Goal: Information Seeking & Learning: Learn about a topic

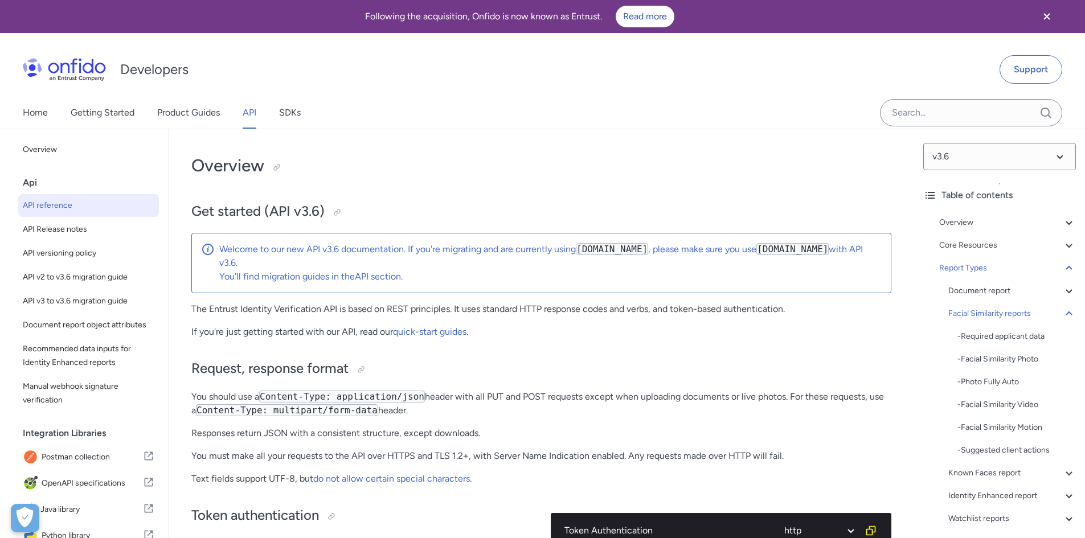
select select "http"
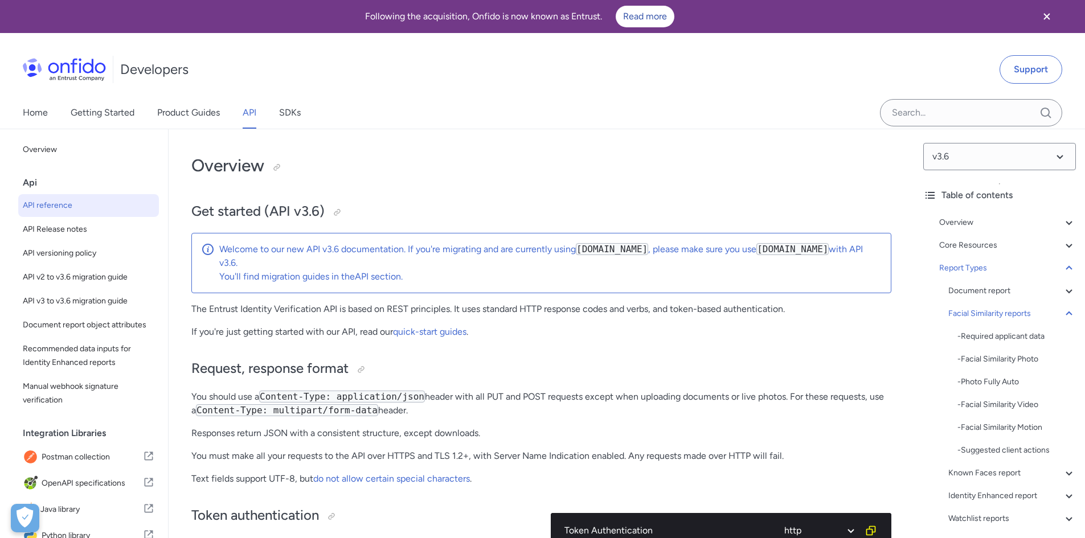
select select "http"
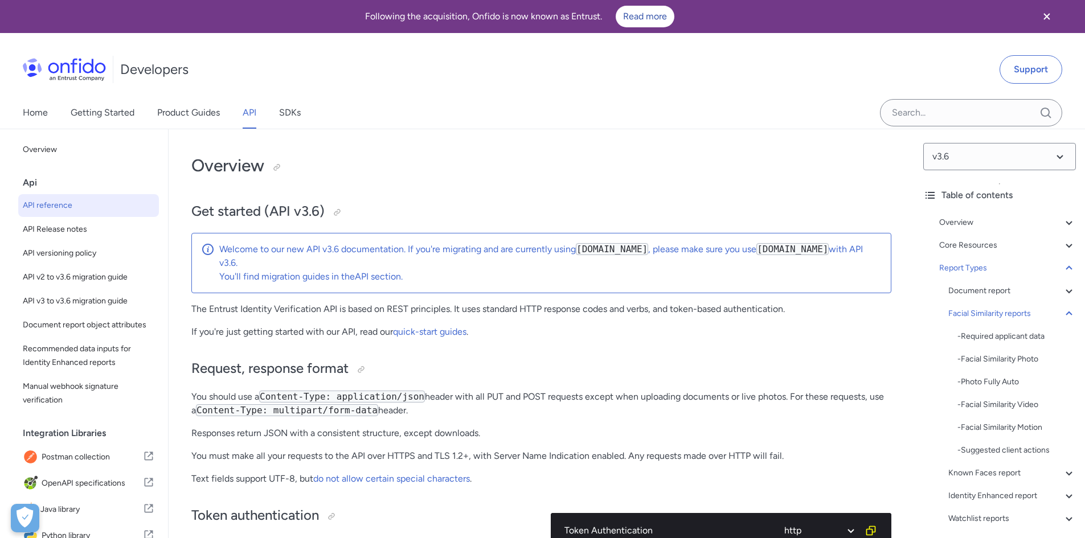
select select "http"
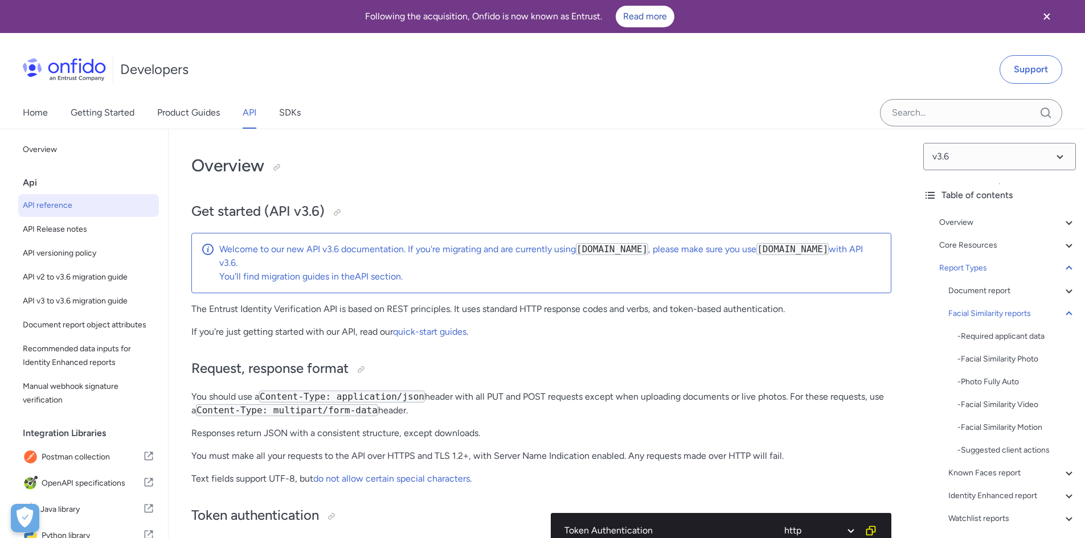
select select "http"
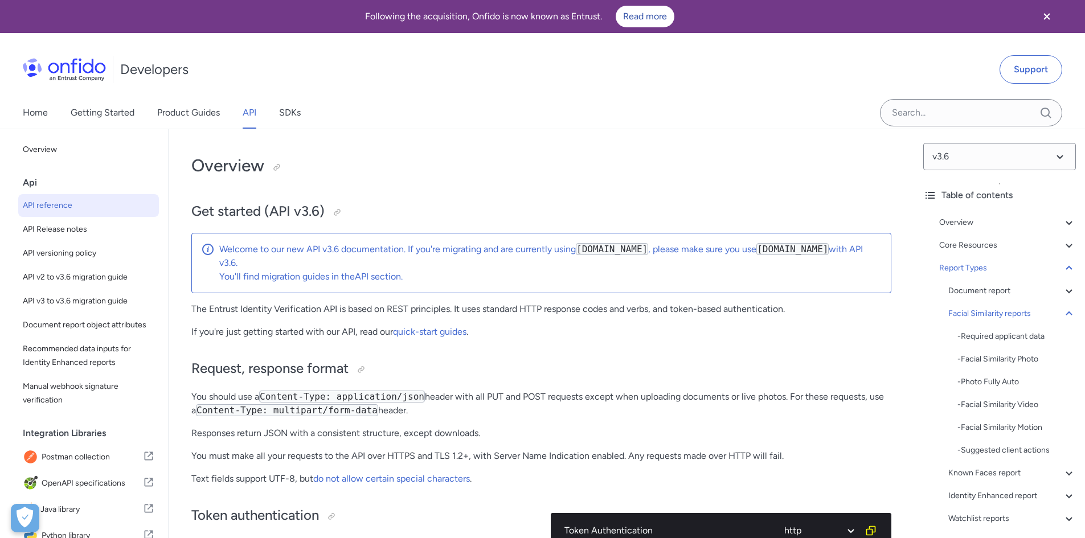
select select "http"
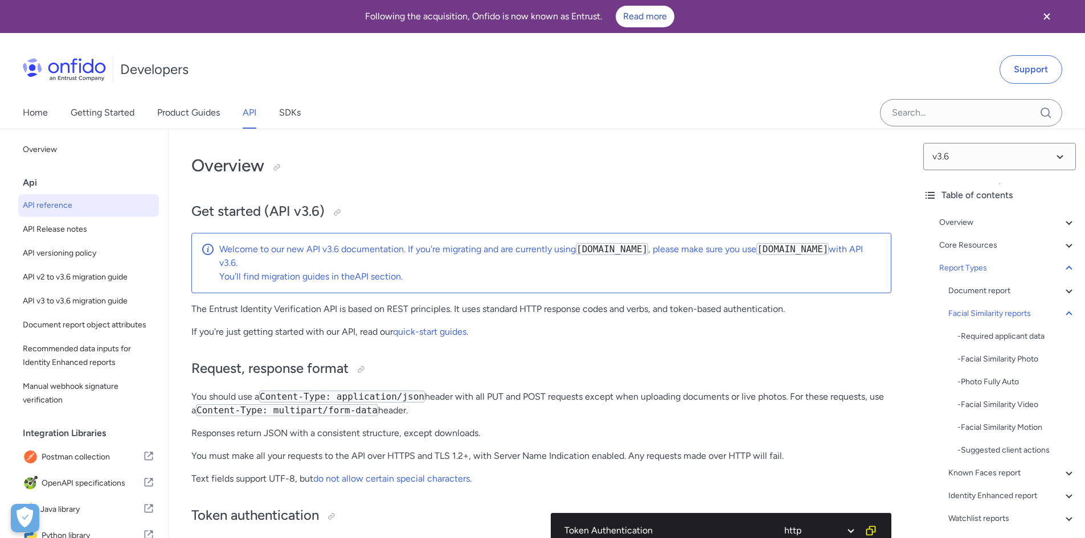
select select "http"
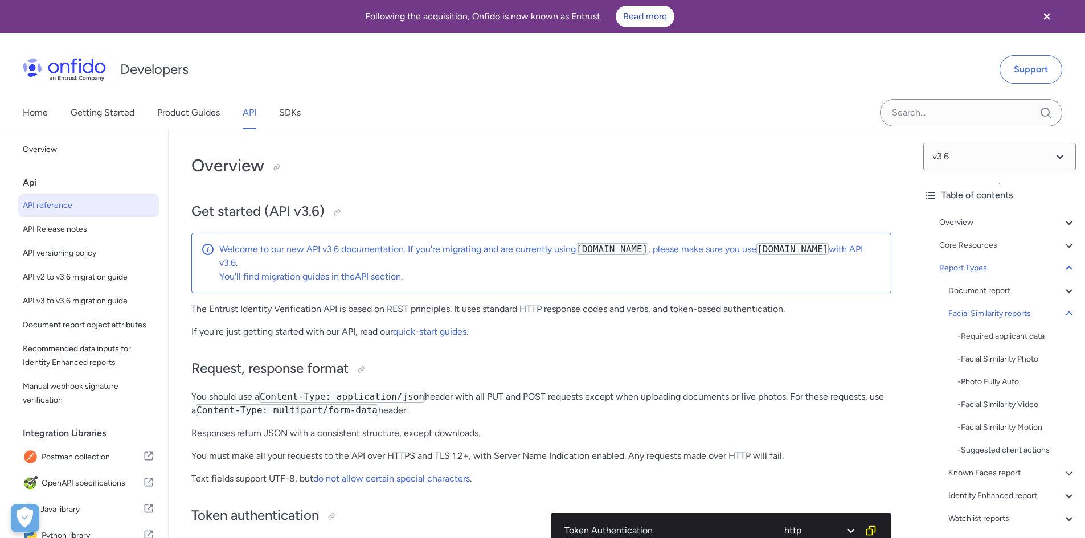
select select "http"
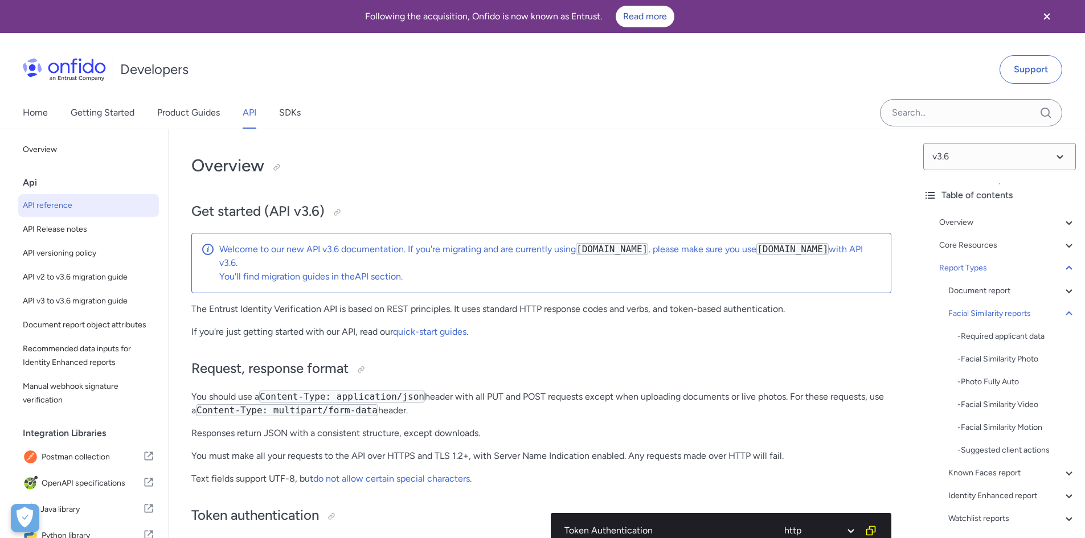
select select "http"
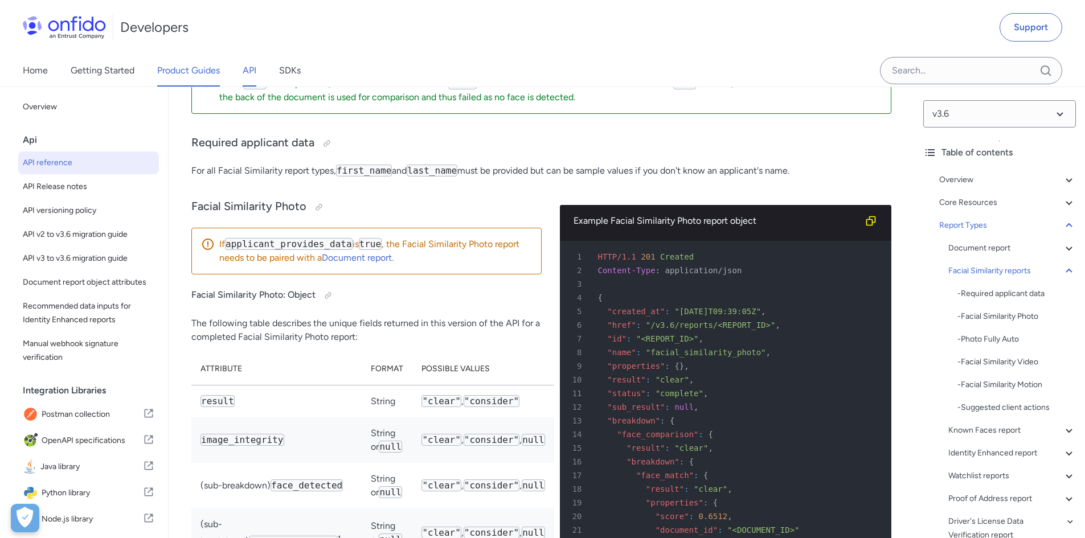
click at [176, 72] on link "Product Guides" at bounding box center [188, 71] width 63 height 32
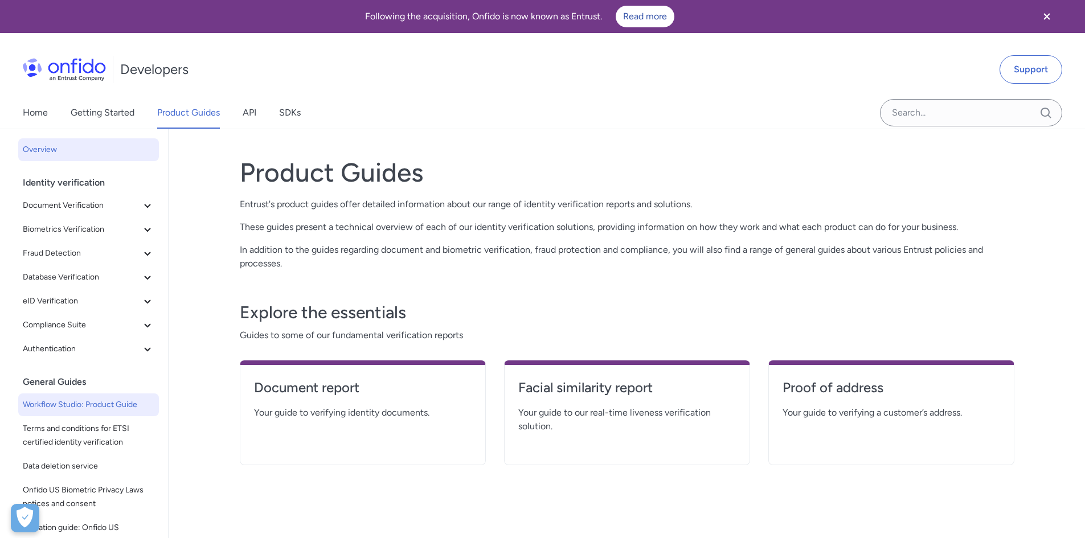
click at [84, 398] on span "Workflow Studio: Product Guide" at bounding box center [89, 405] width 132 height 14
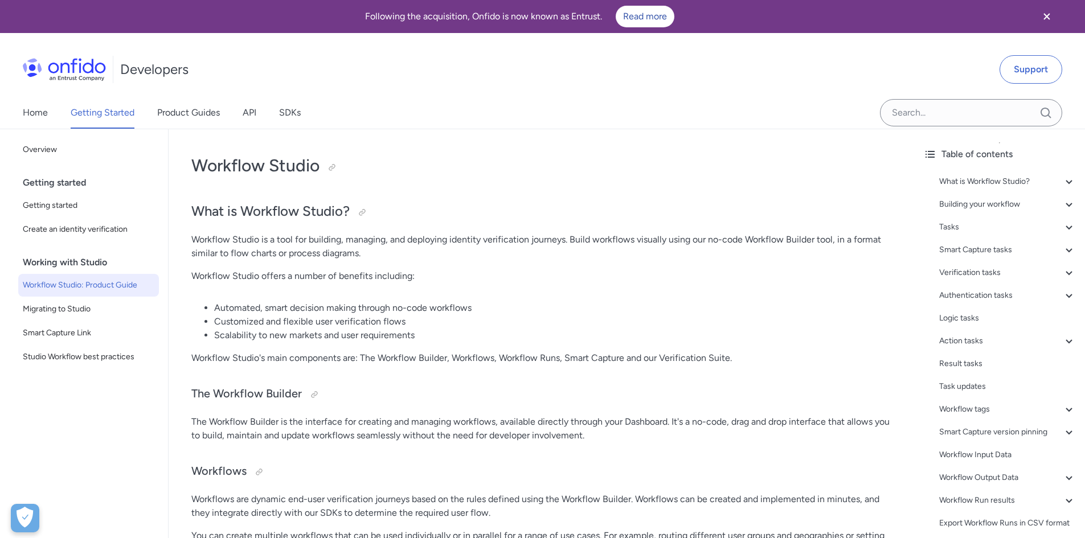
click at [826, 276] on p "Workflow Studio offers a number of benefits including:" at bounding box center [541, 276] width 700 height 14
click at [376, 214] on h2 "What is Workflow Studio?" at bounding box center [541, 211] width 700 height 19
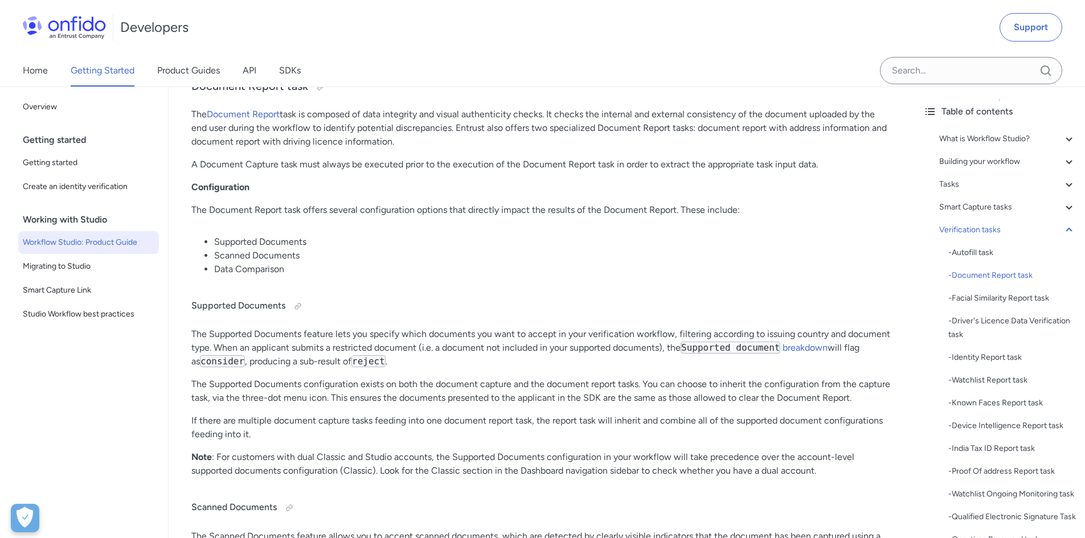
scroll to position [9199, 0]
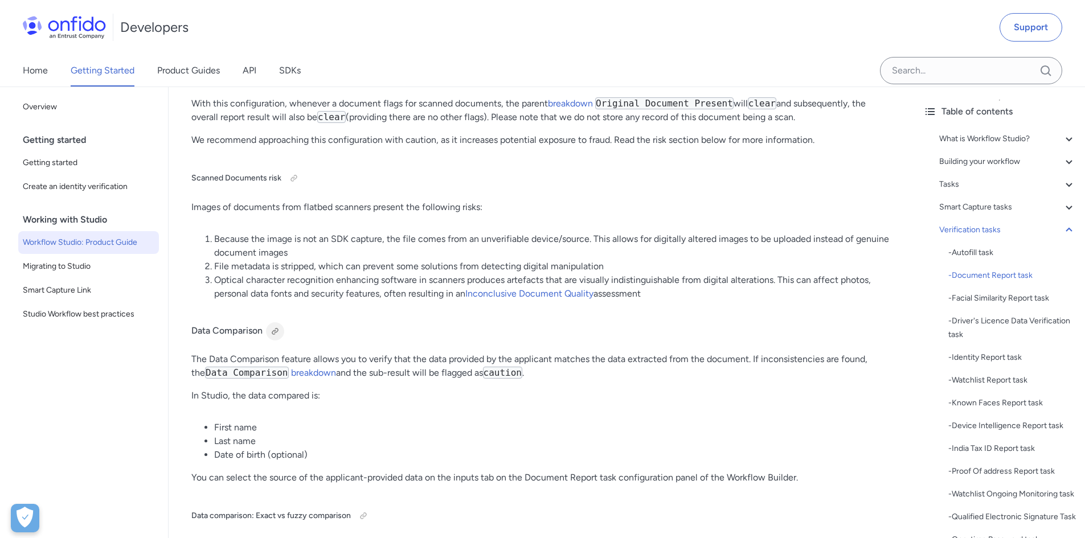
click at [272, 327] on div at bounding box center [275, 331] width 9 height 9
click at [257, 330] on h4 "Data Comparison Link copied!" at bounding box center [541, 331] width 700 height 18
click at [278, 331] on div at bounding box center [275, 331] width 9 height 9
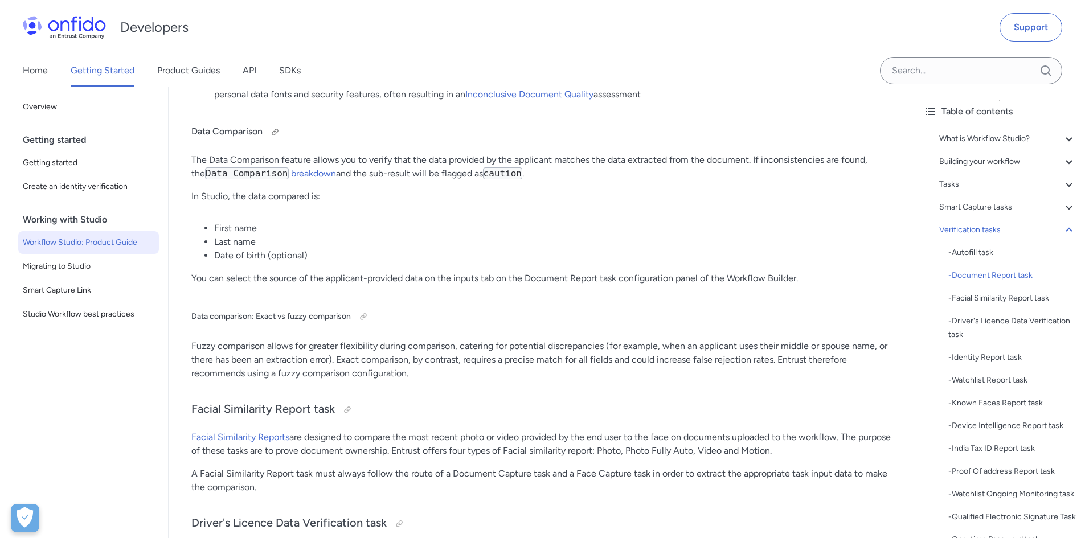
click at [383, 132] on h4 "Data Comparison" at bounding box center [541, 132] width 700 height 18
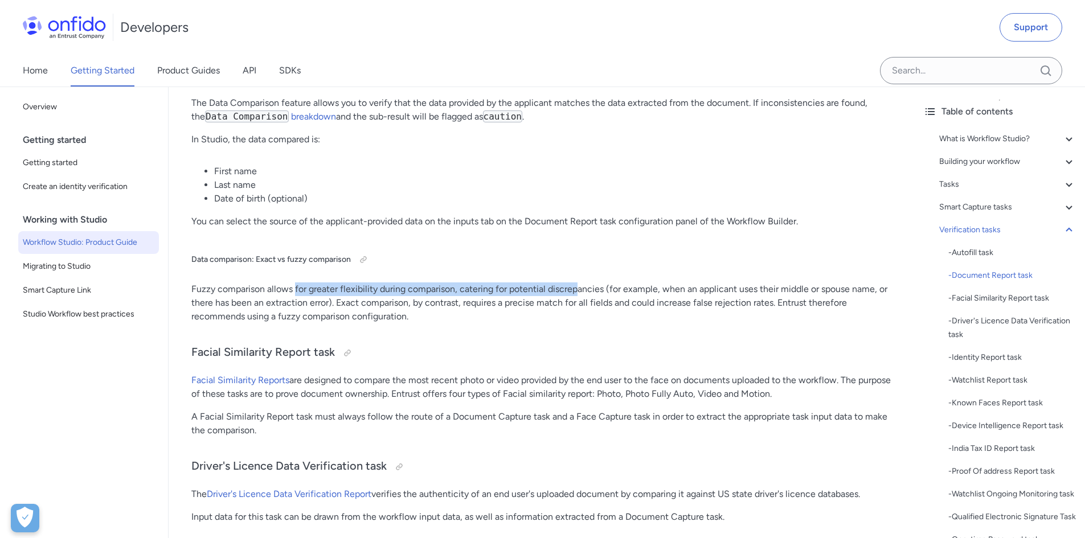
drag, startPoint x: 296, startPoint y: 286, endPoint x: 578, endPoint y: 287, distance: 281.4
click at [578, 287] on p "Fuzzy comparison allows for greater flexibility during comparison, catering for…" at bounding box center [541, 302] width 700 height 41
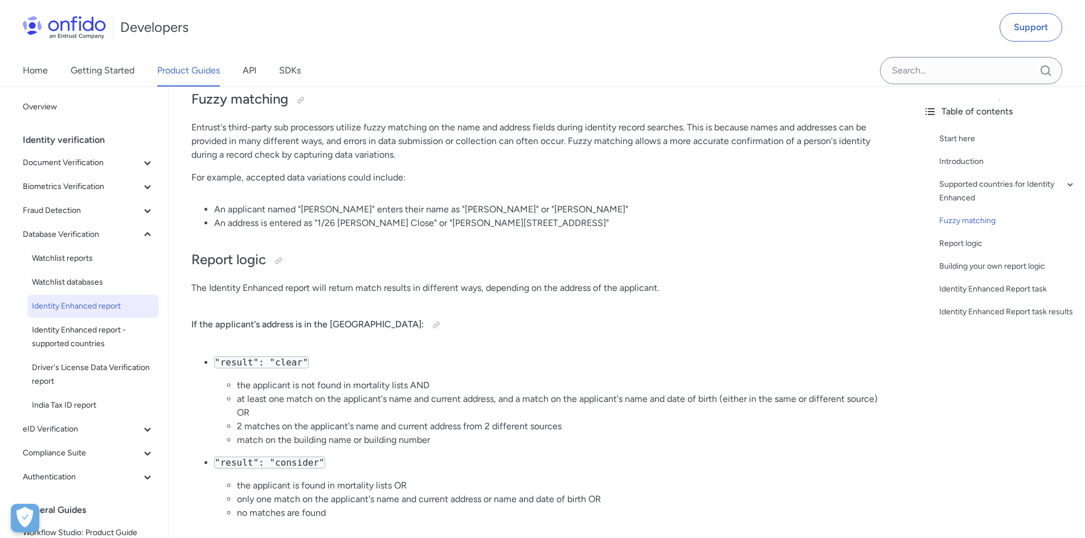
scroll to position [1253, 0]
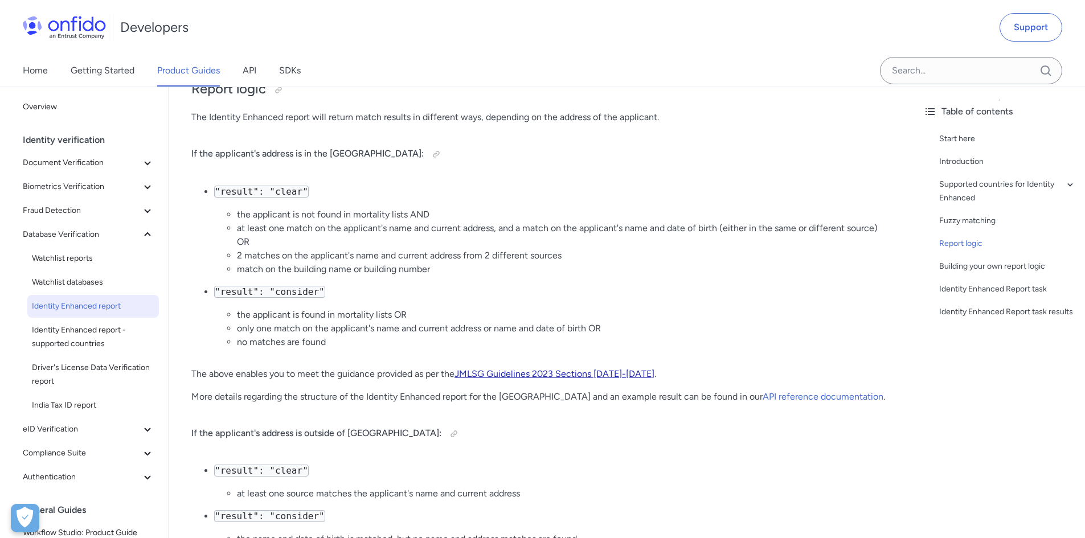
click at [488, 377] on link "JMLSG Guidelines 2023 Sections 5.3.50-5.3.52" at bounding box center [554, 373] width 200 height 11
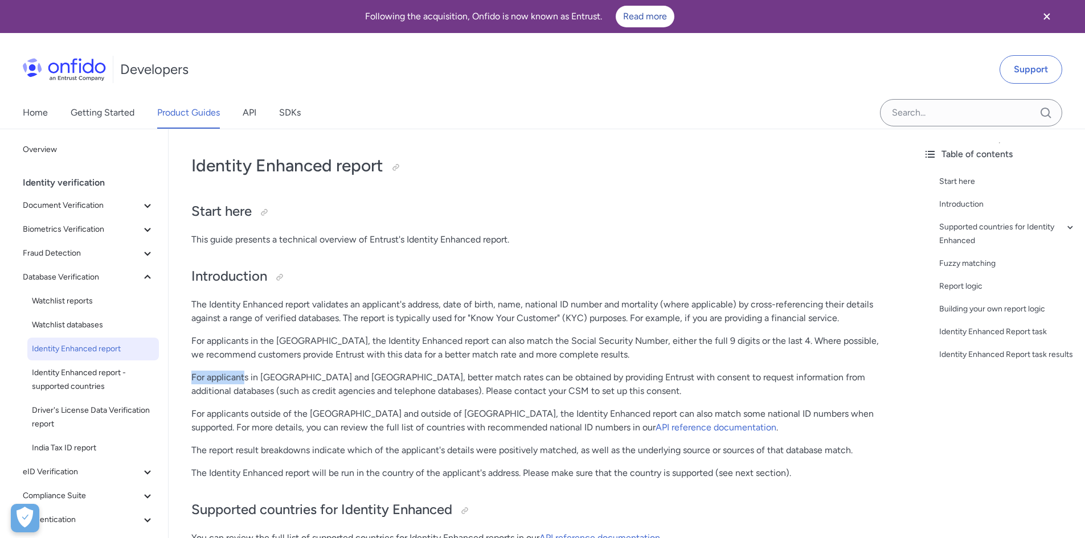
drag, startPoint x: 191, startPoint y: 380, endPoint x: 247, endPoint y: 380, distance: 55.8
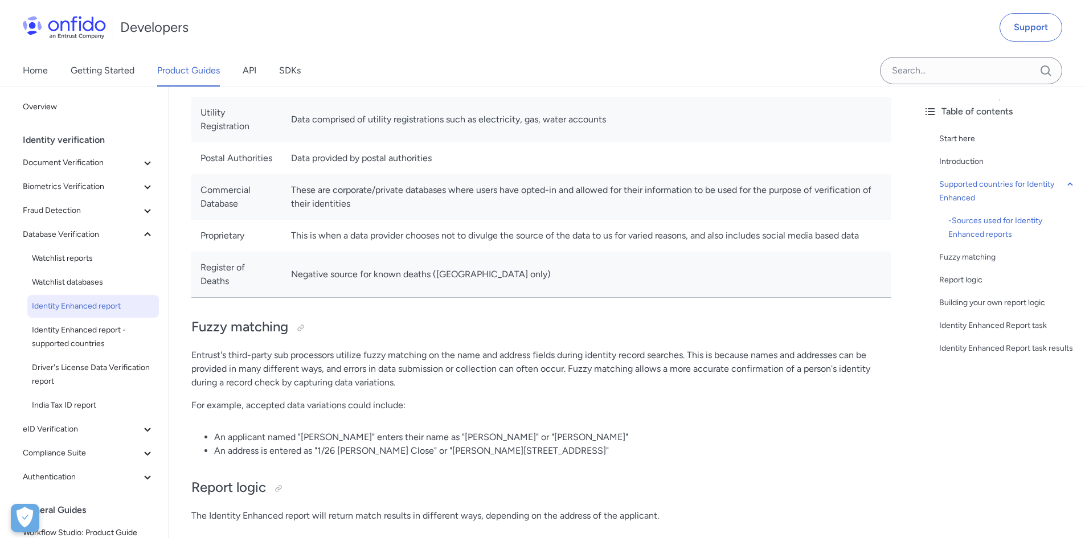
scroll to position [968, 0]
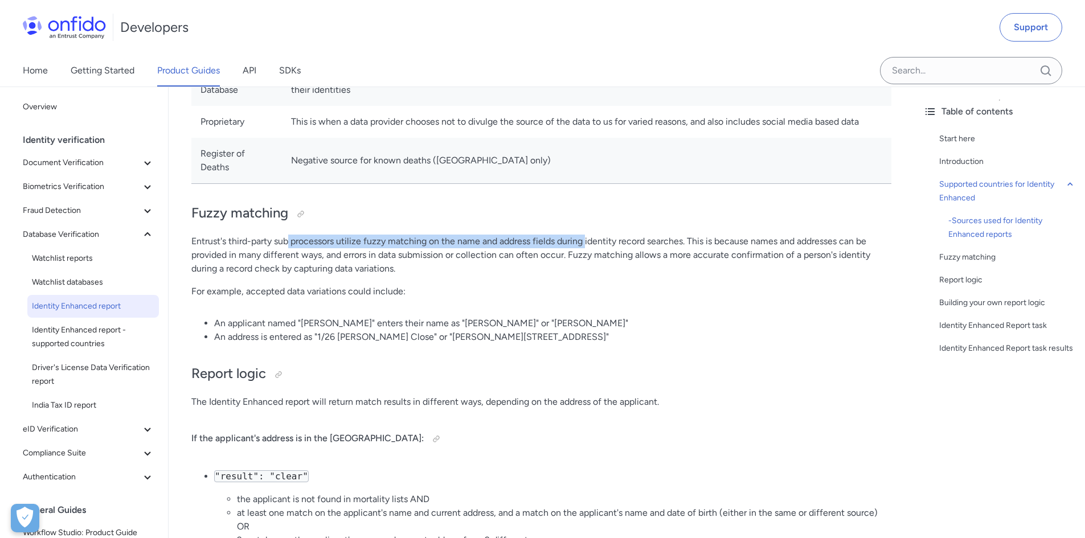
drag, startPoint x: 290, startPoint y: 243, endPoint x: 589, endPoint y: 245, distance: 299.0
click at [589, 245] on p "Entrust's third-party sub processors utilize fuzzy matching on the name and add…" at bounding box center [541, 255] width 700 height 41
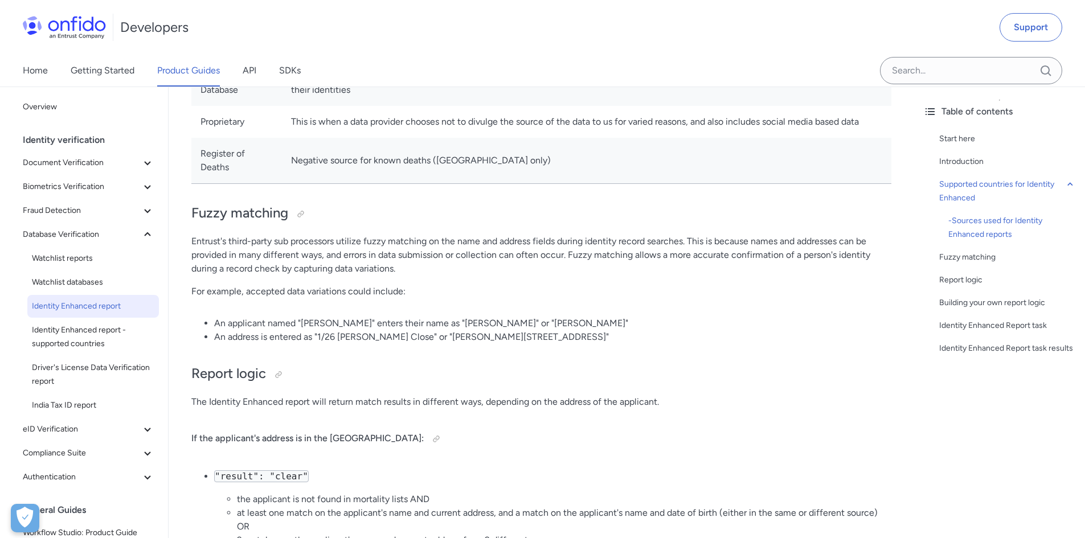
click at [594, 271] on p "Entrust's third-party sub processors utilize fuzzy matching on the name and add…" at bounding box center [541, 255] width 700 height 41
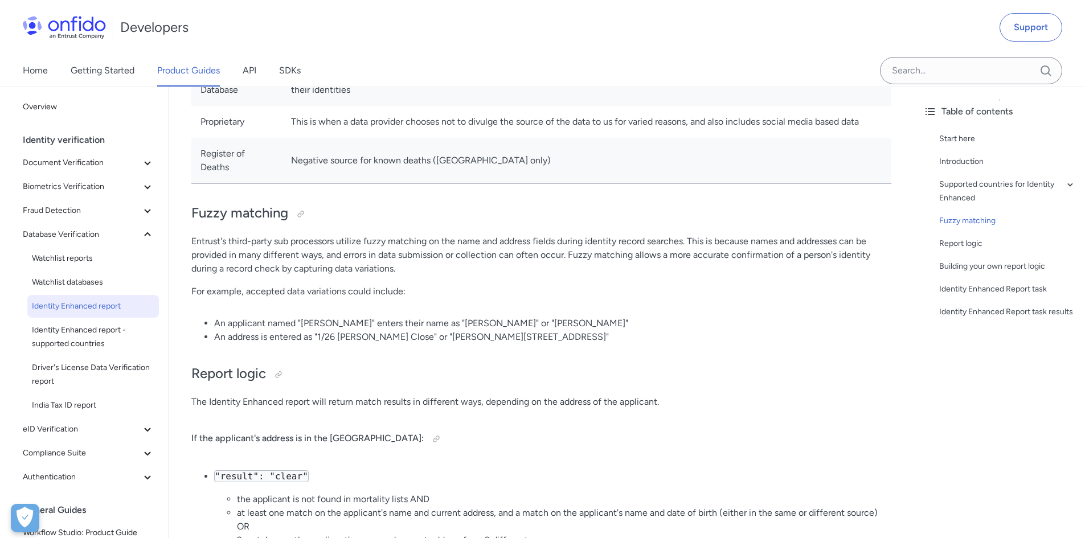
scroll to position [1139, 0]
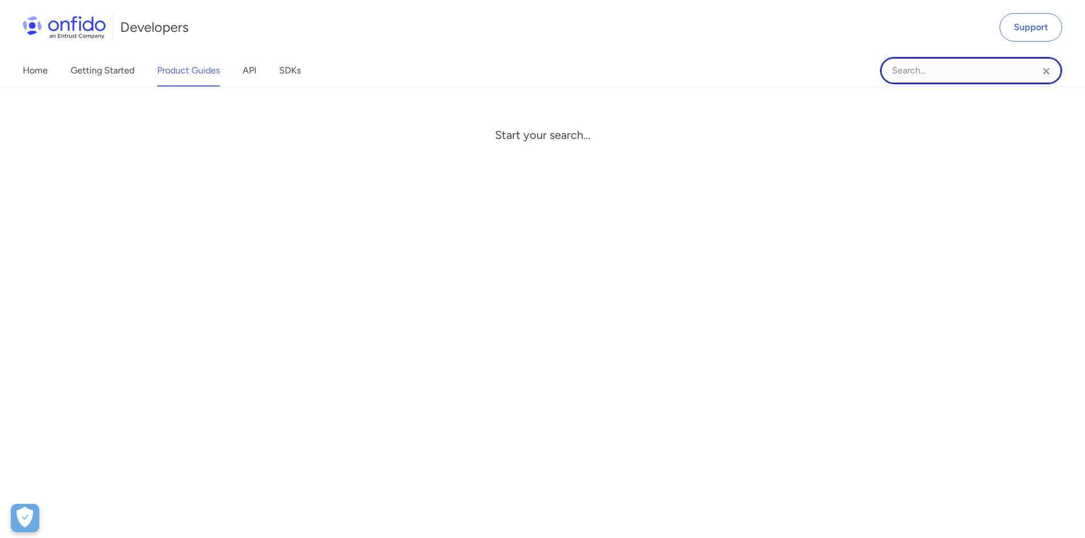
click at [933, 66] on input "Onfido search input field" at bounding box center [971, 70] width 182 height 27
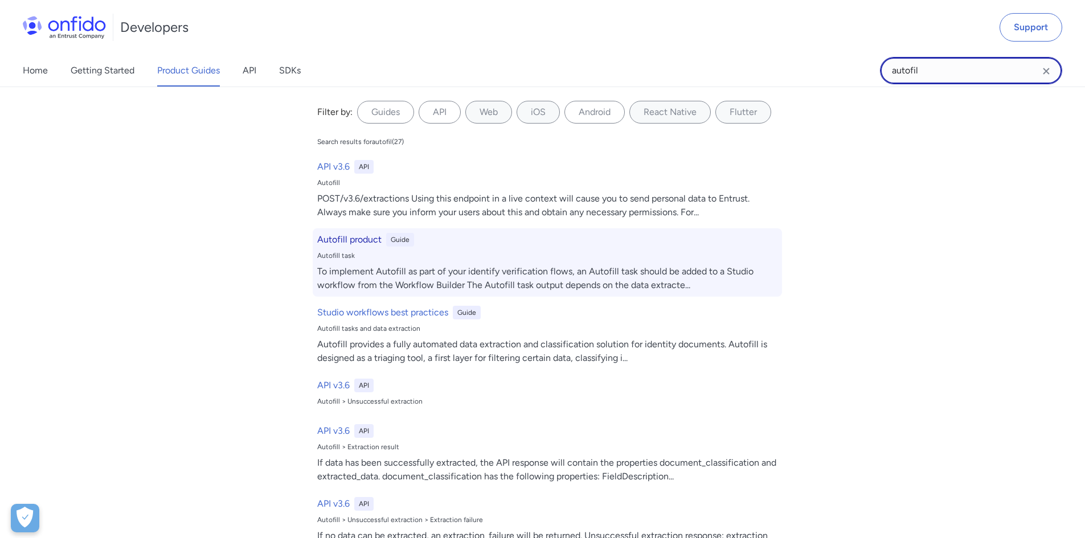
type input "autofil"
click at [403, 232] on div "Autofill product Guide Autofill task To implement Autofill as part of your iden…" at bounding box center [547, 262] width 469 height 68
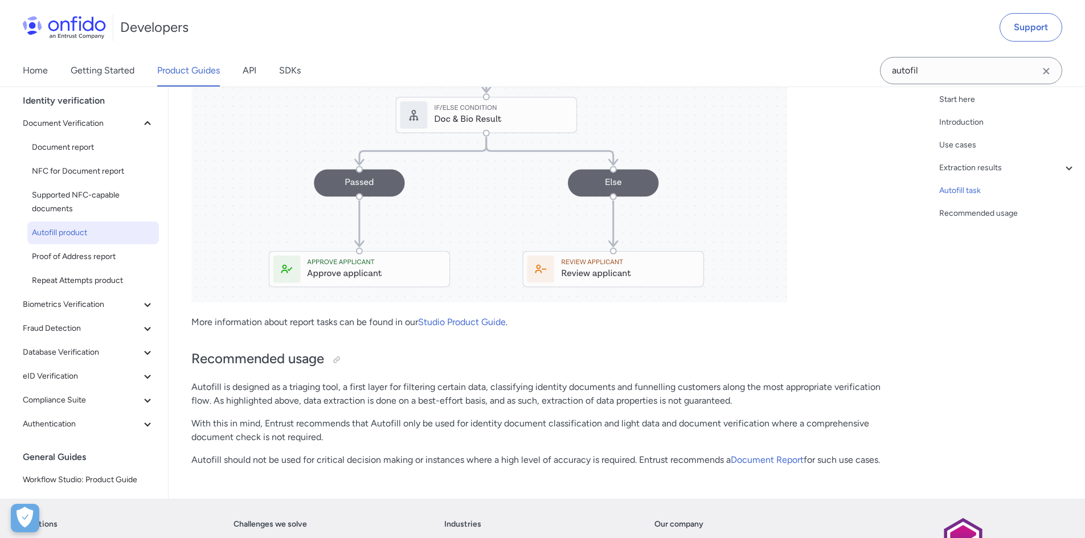
scroll to position [1991, 0]
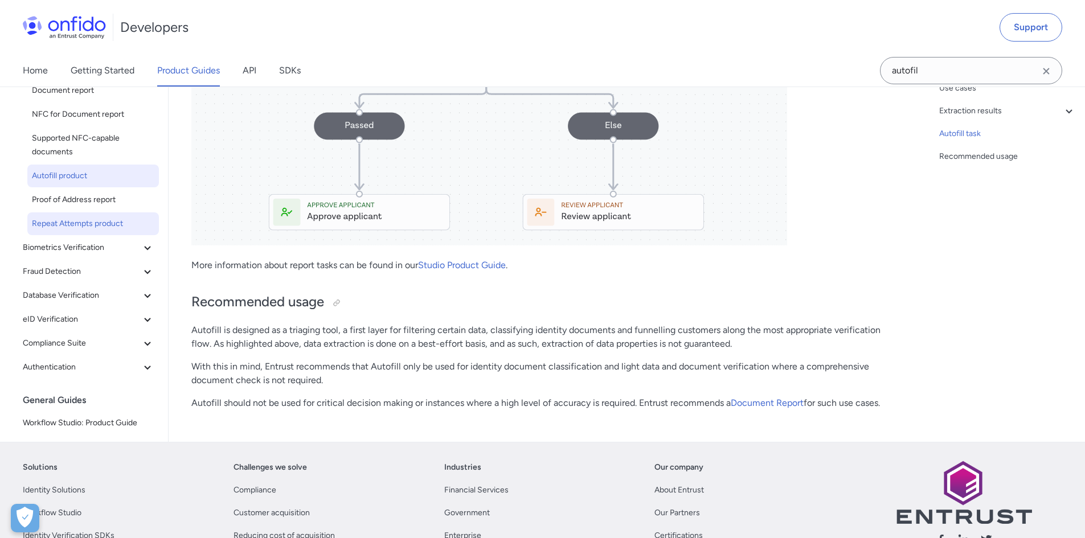
click at [109, 226] on span "Repeat Attempts product" at bounding box center [93, 224] width 122 height 14
